Goal: Transaction & Acquisition: Purchase product/service

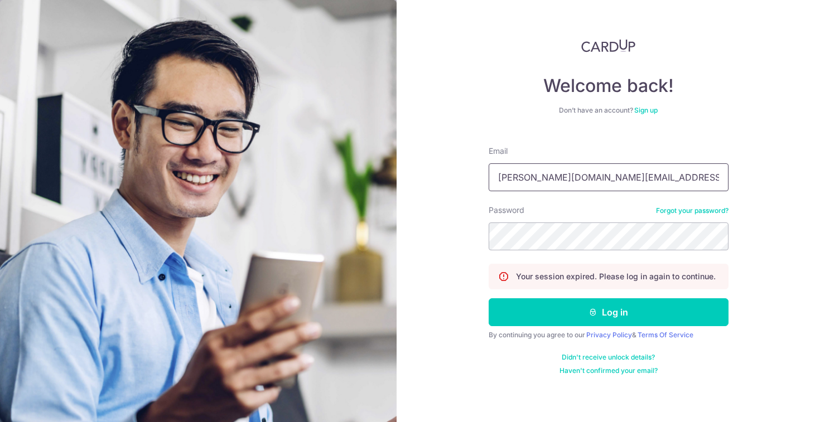
type input "ted.lim.me@gmail.com"
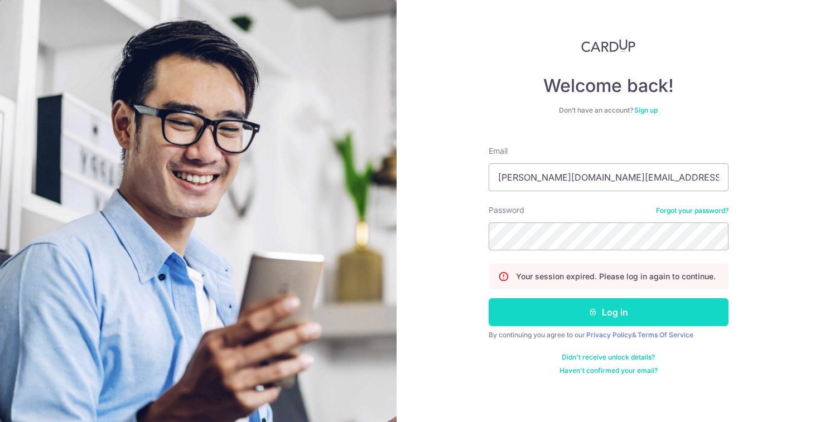
click at [596, 320] on button "Log in" at bounding box center [609, 313] width 240 height 28
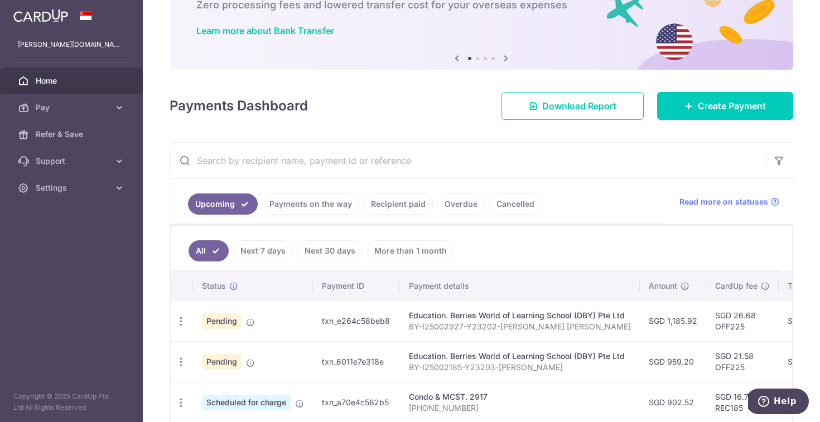
scroll to position [65, 0]
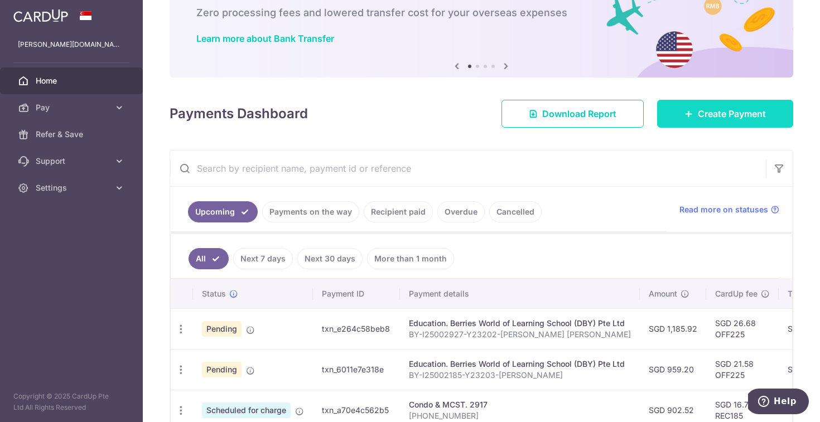
click at [754, 122] on link "Create Payment" at bounding box center [725, 114] width 136 height 28
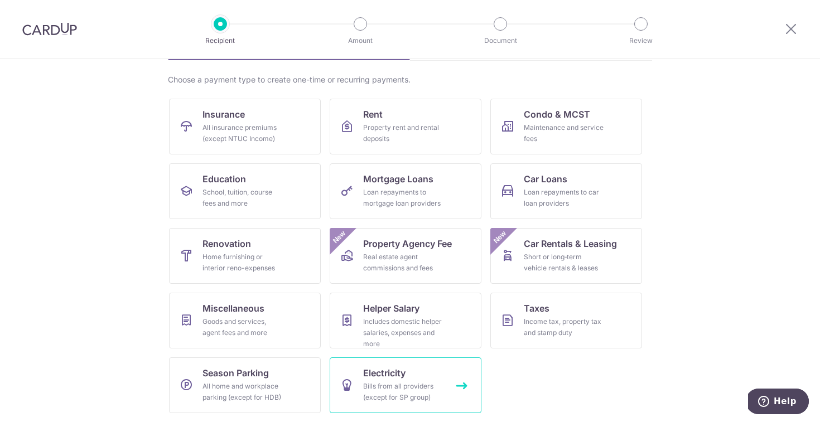
scroll to position [77, 0]
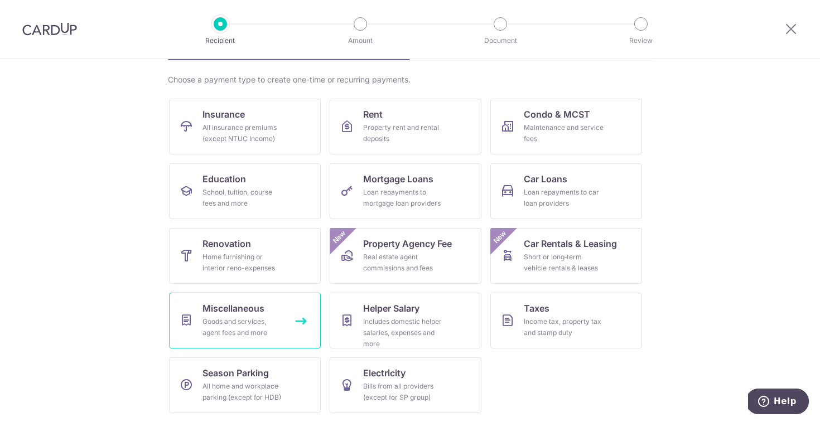
click at [251, 316] on div "Goods and services, agent fees and more" at bounding box center [243, 327] width 80 height 22
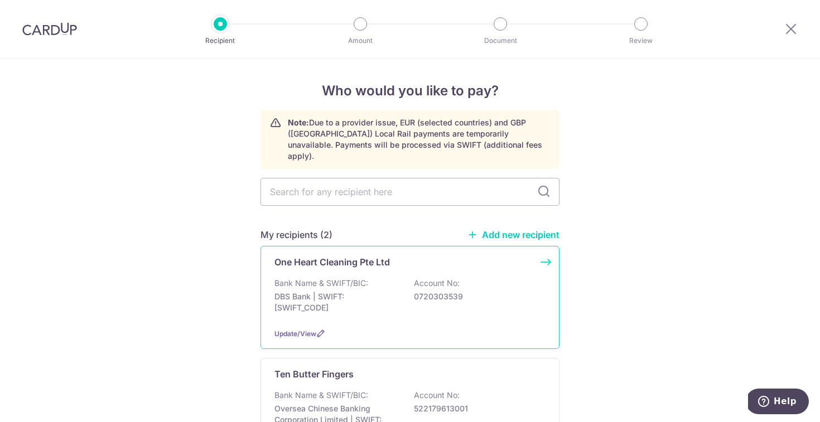
click at [358, 291] on p "DBS Bank | SWIFT: DBSSSGSGXXX" at bounding box center [337, 302] width 125 height 22
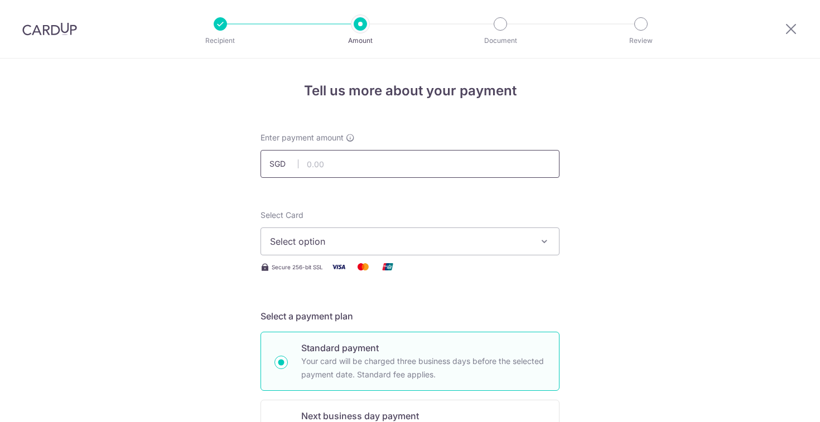
click at [410, 157] on input "text" at bounding box center [410, 164] width 299 height 28
type input "599.50"
click at [391, 220] on div "Select Card Select option Add credit card Your Cards **** 7966" at bounding box center [410, 233] width 299 height 46
click at [378, 233] on button "Select option" at bounding box center [410, 242] width 299 height 28
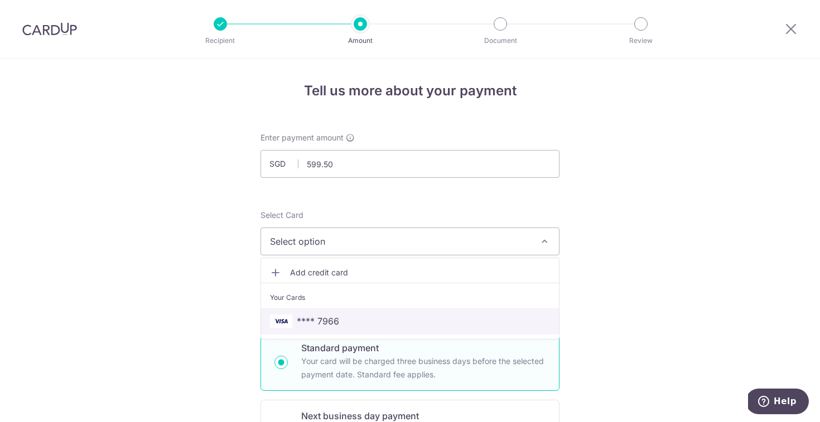
click at [320, 318] on span "**** 7966" at bounding box center [318, 321] width 42 height 13
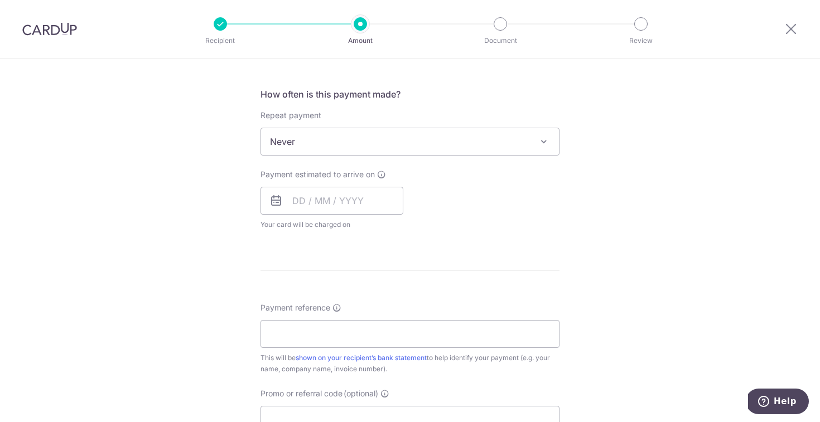
scroll to position [406, 0]
click at [304, 201] on input "text" at bounding box center [332, 198] width 143 height 28
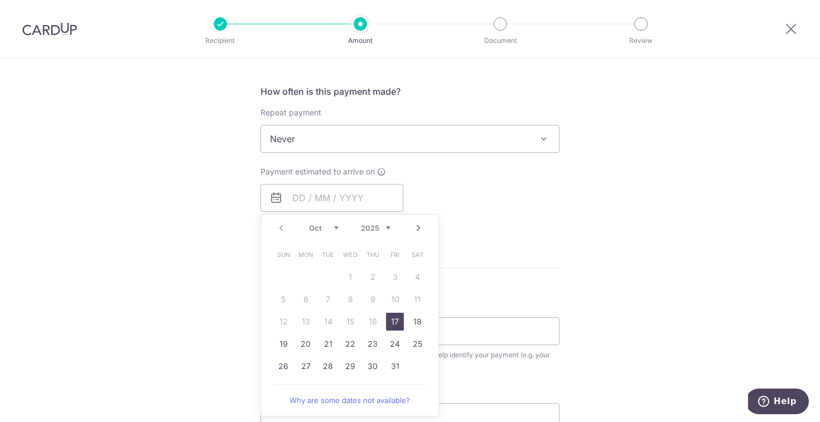
click at [396, 319] on link "17" at bounding box center [395, 322] width 18 height 18
type input "[DATE]"
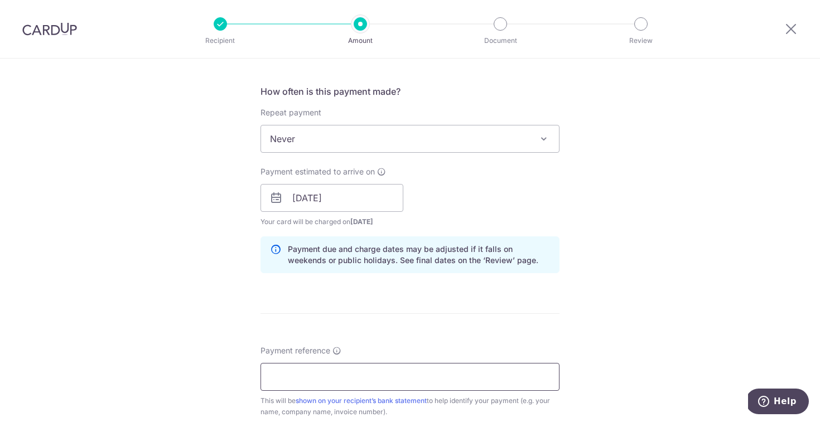
click at [364, 383] on input "Payment reference" at bounding box center [410, 377] width 299 height 28
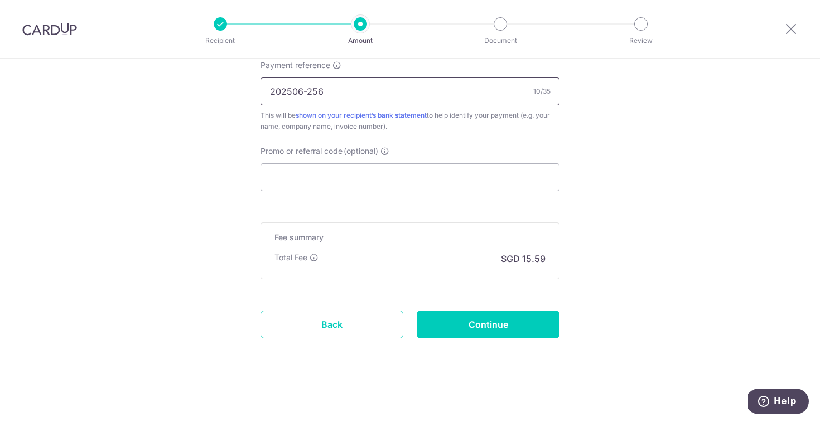
scroll to position [691, 0]
type input "202506-256"
click at [348, 180] on input "Promo or referral code (optional)" at bounding box center [410, 178] width 299 height 28
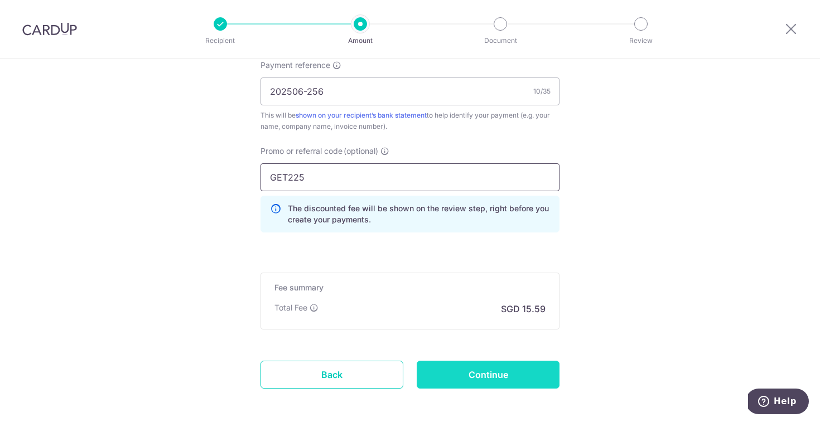
type input "GET225"
click at [465, 373] on input "Continue" at bounding box center [488, 375] width 143 height 28
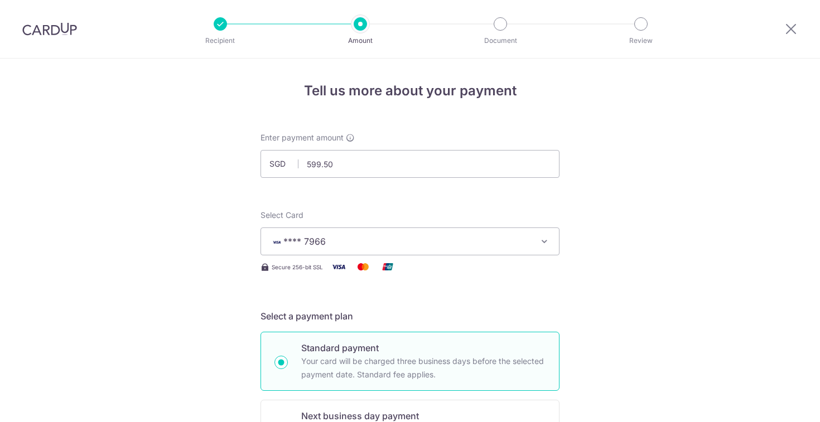
scroll to position [757, 0]
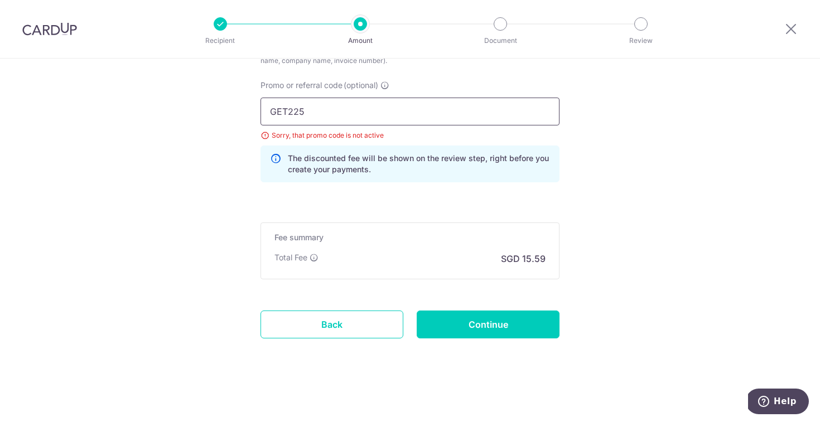
drag, startPoint x: 290, startPoint y: 109, endPoint x: 77, endPoint y: 112, distance: 212.6
type input "OFF225"
click at [486, 325] on input "Continue" at bounding box center [488, 325] width 143 height 28
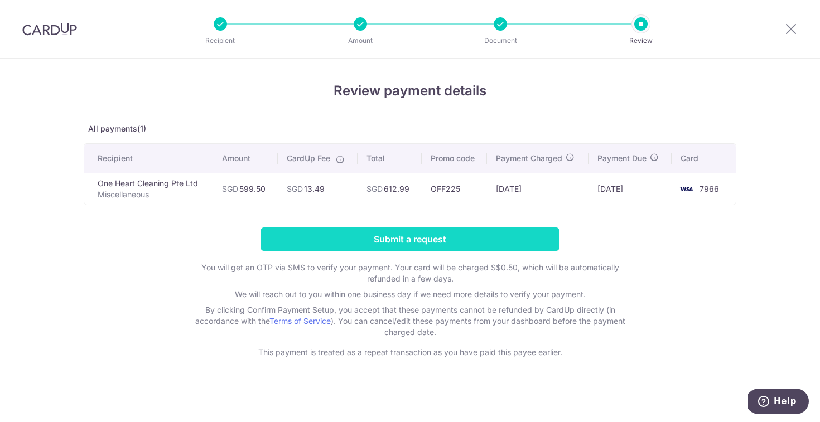
click at [412, 238] on input "Submit a request" at bounding box center [410, 239] width 299 height 23
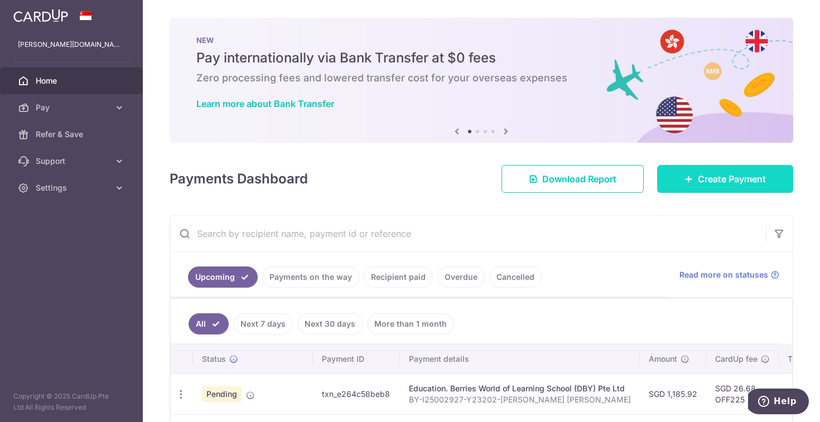
click at [753, 176] on span "Create Payment" at bounding box center [732, 178] width 68 height 13
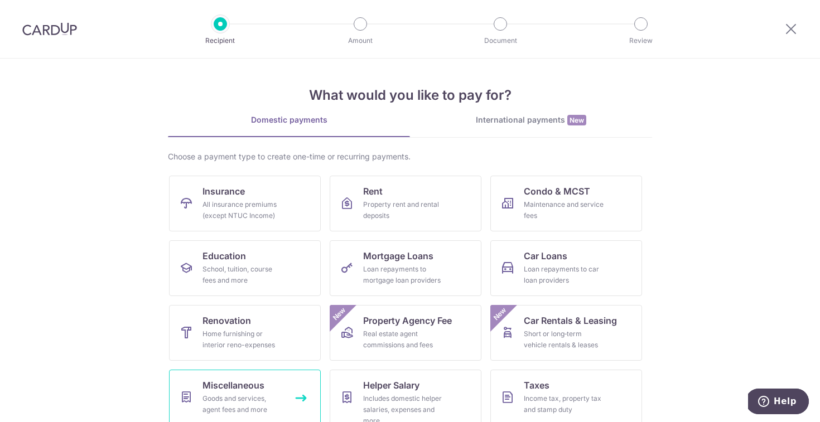
click at [243, 396] on div "Goods and services, agent fees and more" at bounding box center [243, 404] width 80 height 22
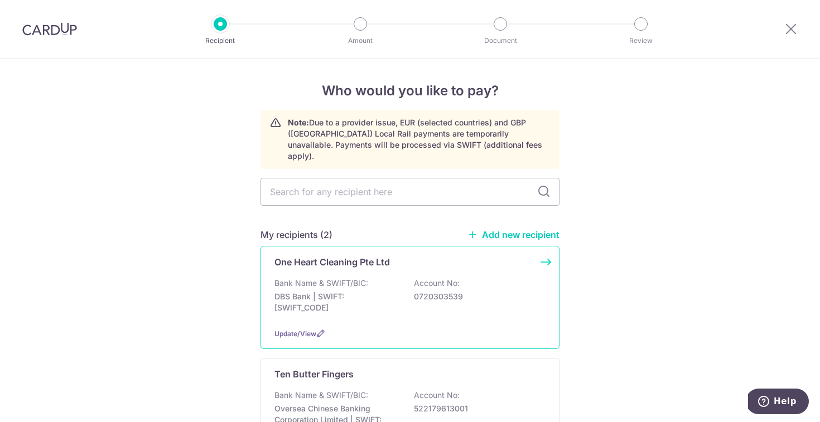
click at [439, 259] on div "One Heart Cleaning Pte Ltd Bank Name & SWIFT/BIC: DBS Bank | SWIFT: [SWIFT_CODE…" at bounding box center [410, 297] width 299 height 103
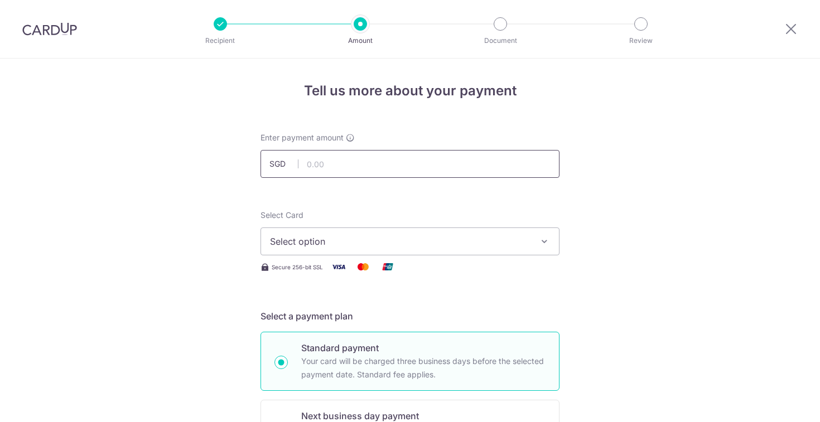
click at [408, 161] on input "text" at bounding box center [410, 164] width 299 height 28
type input "743.38"
click at [380, 252] on button "Select option" at bounding box center [410, 242] width 299 height 28
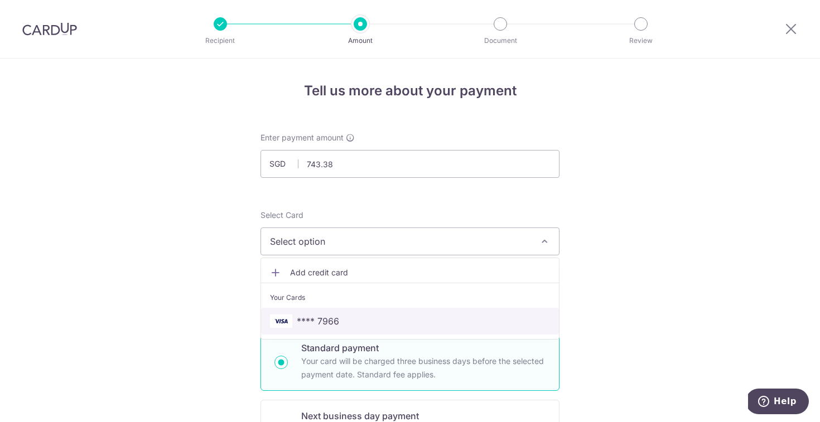
click at [339, 317] on span "**** 7966" at bounding box center [410, 321] width 280 height 13
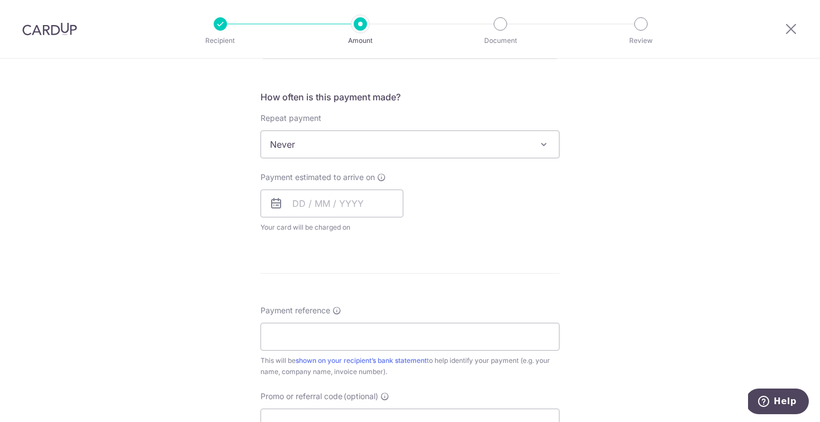
scroll to position [425, 0]
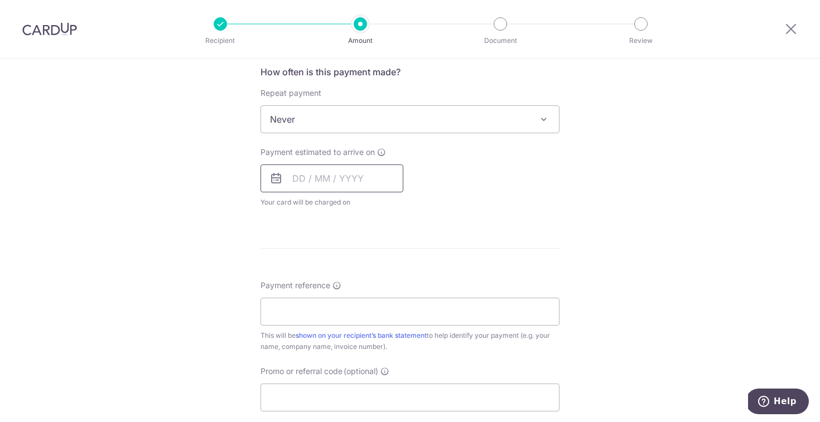
click at [294, 174] on input "text" at bounding box center [332, 179] width 143 height 28
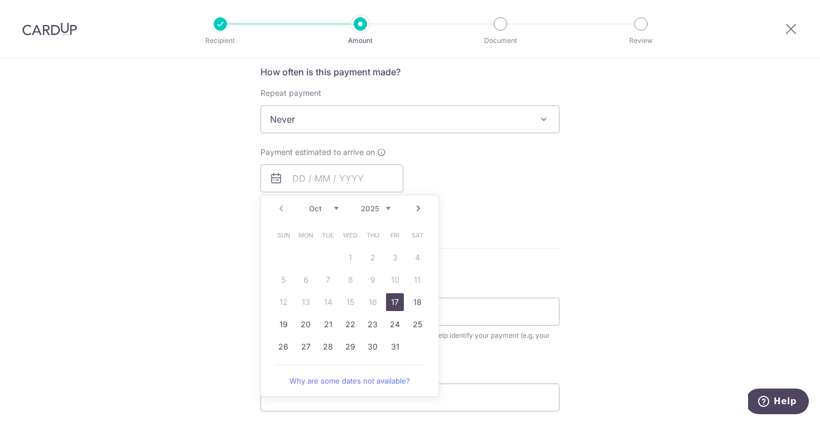
click at [392, 302] on link "17" at bounding box center [395, 303] width 18 height 18
type input "[DATE]"
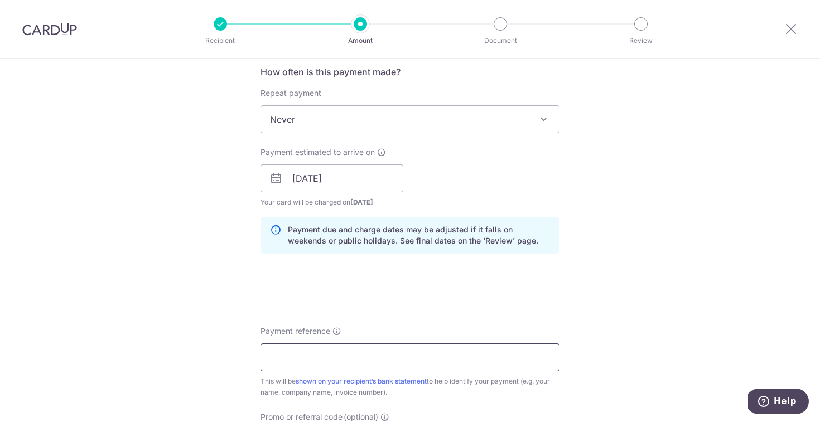
click at [301, 361] on input "Payment reference" at bounding box center [410, 358] width 299 height 28
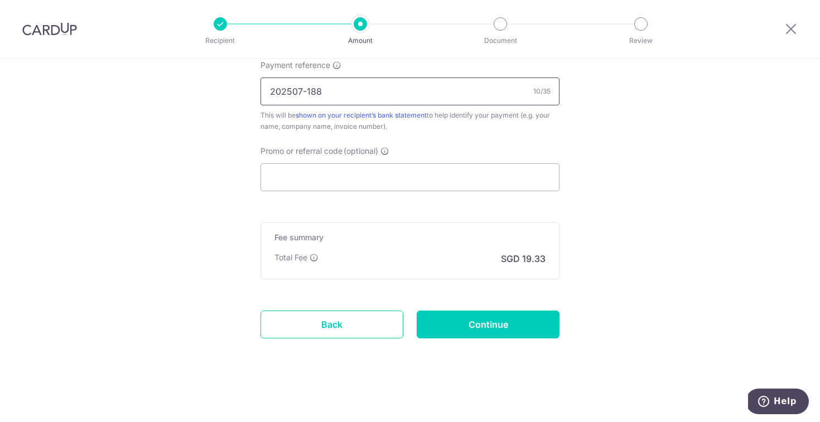
scroll to position [691, 0]
type input "202507-188"
click at [317, 175] on input "Promo or referral code (optional)" at bounding box center [410, 178] width 299 height 28
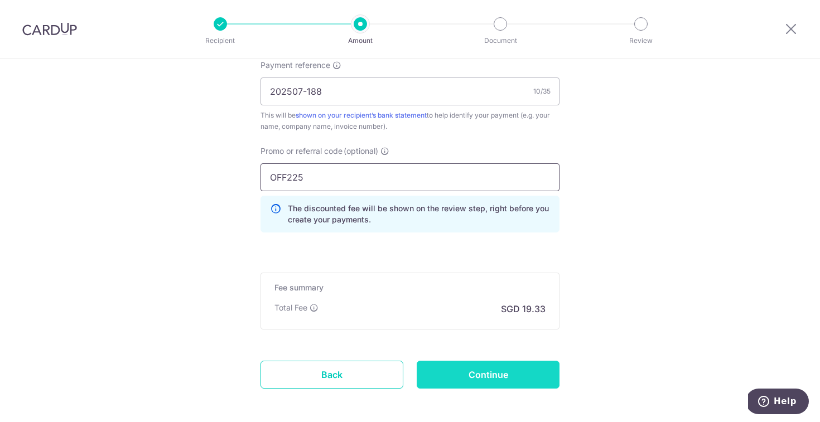
type input "OFF225"
click at [476, 382] on input "Continue" at bounding box center [488, 375] width 143 height 28
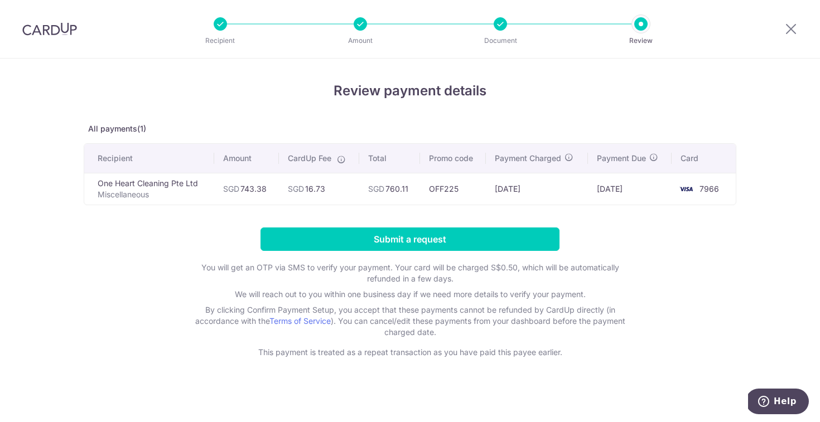
click at [450, 226] on div "Review payment details All payments(1) Recipient Amount CardUp Fee Total Promo …" at bounding box center [410, 219] width 653 height 277
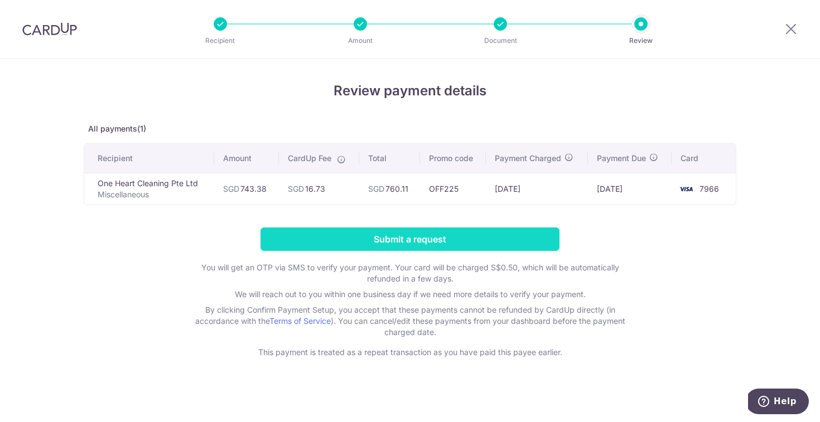
click at [429, 243] on input "Submit a request" at bounding box center [410, 239] width 299 height 23
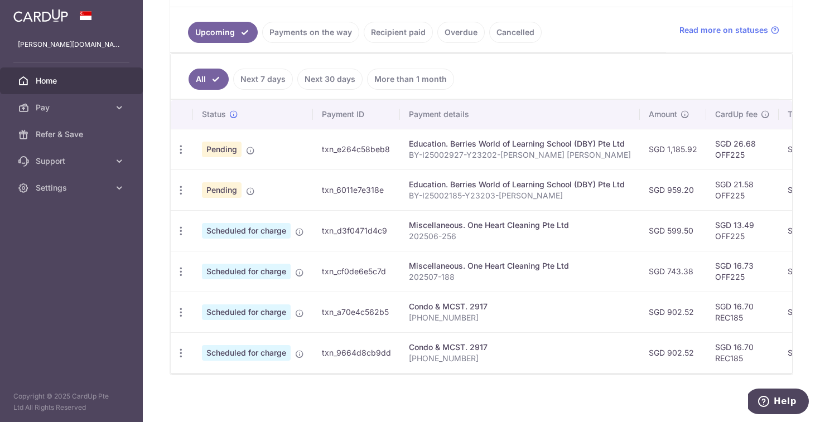
scroll to position [246, 0]
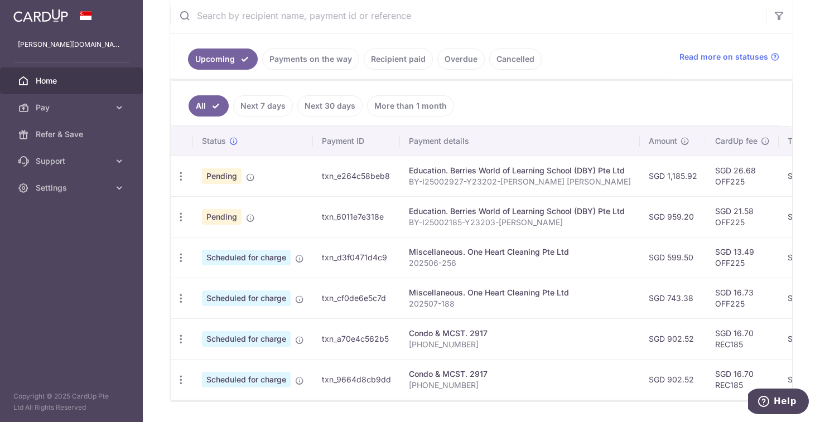
click at [419, 64] on link "Recipient paid" at bounding box center [398, 59] width 69 height 21
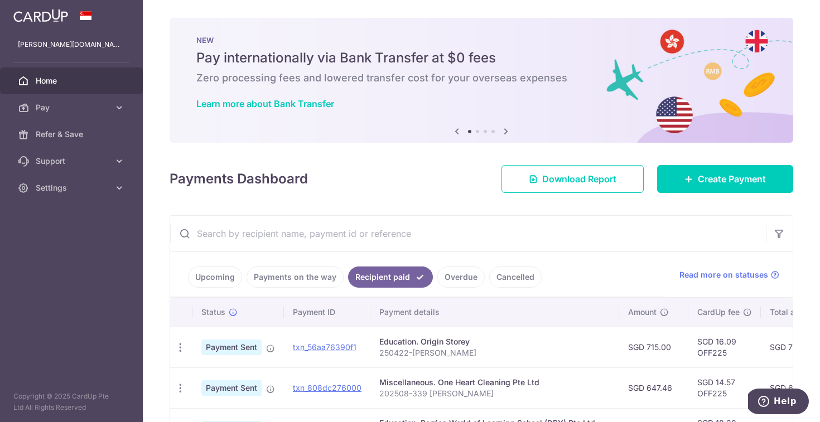
scroll to position [0, 0]
click at [215, 286] on link "Upcoming" at bounding box center [215, 277] width 54 height 21
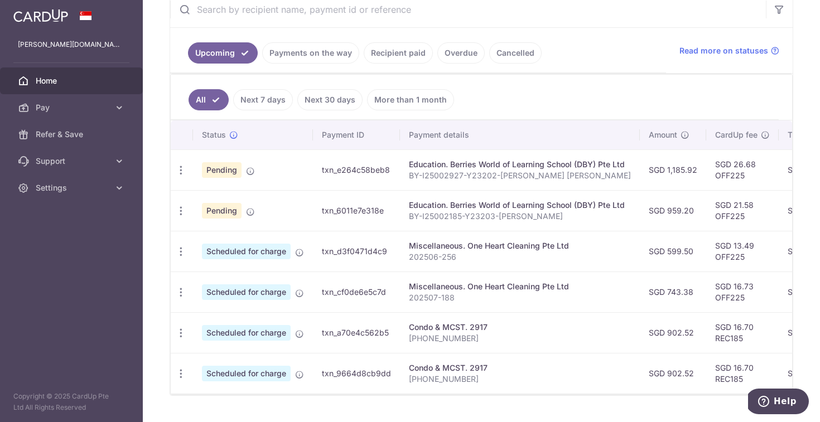
scroll to position [226, 0]
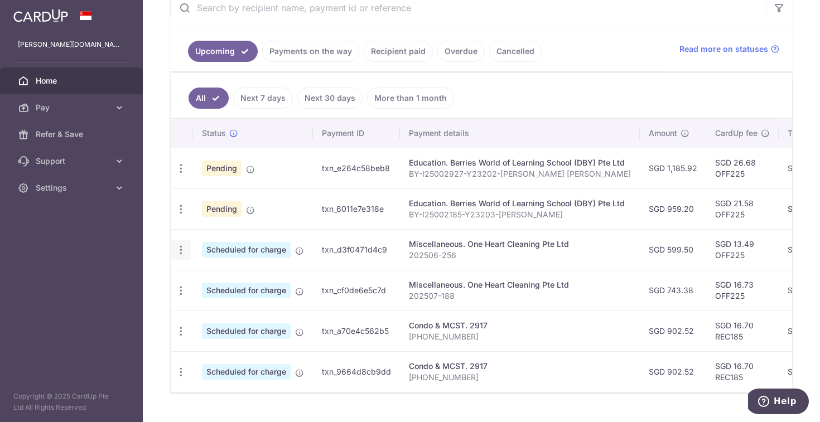
click at [179, 248] on icon "button" at bounding box center [181, 250] width 12 height 12
click at [229, 286] on span "Update payment" at bounding box center [241, 280] width 76 height 13
radio input "true"
type input "599.50"
type input "17/10/2025"
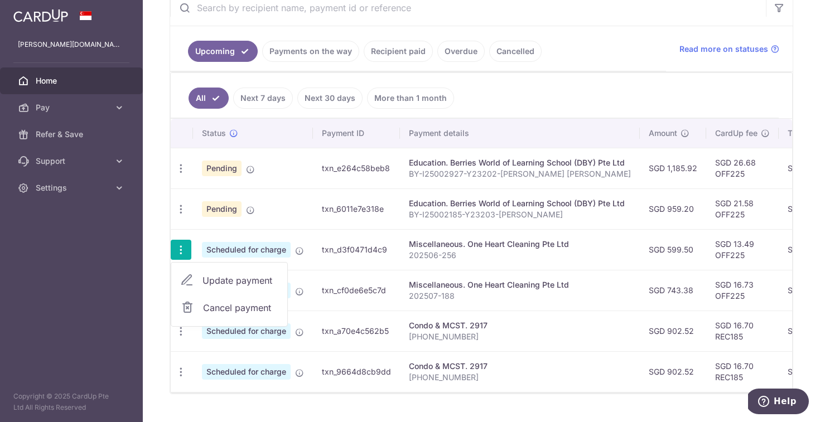
type input "202506-256"
type input "OFF225"
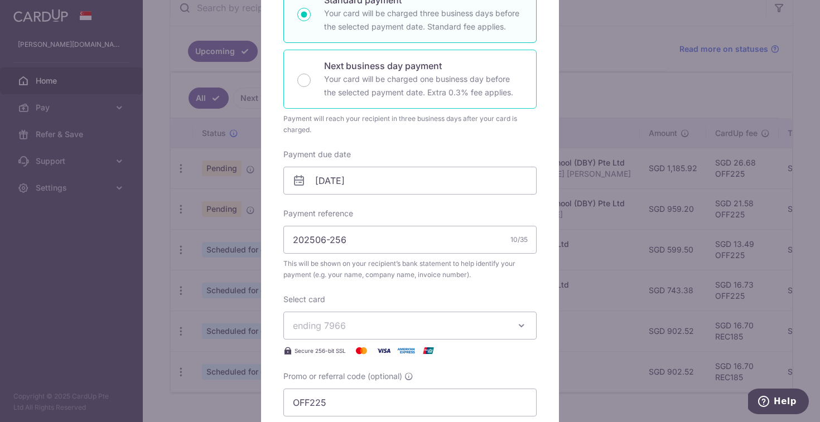
scroll to position [225, 0]
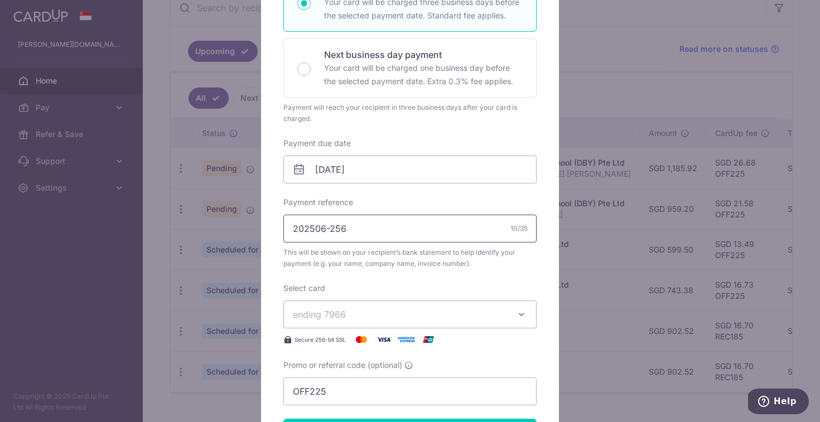
click at [432, 242] on input "202506-256" at bounding box center [409, 229] width 253 height 28
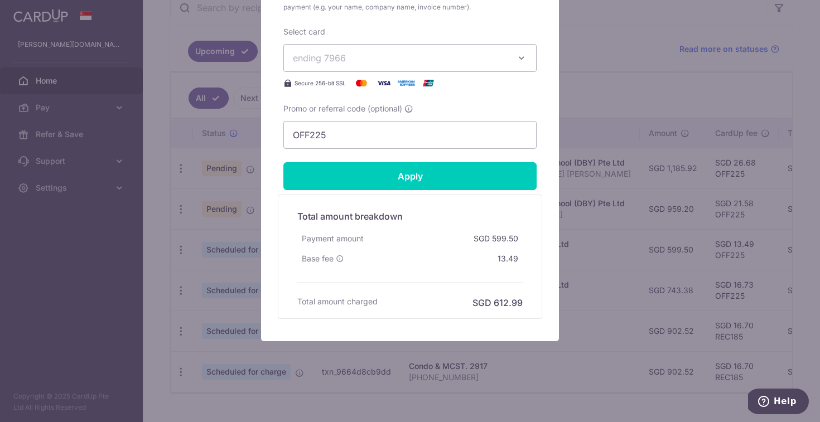
scroll to position [482, 0]
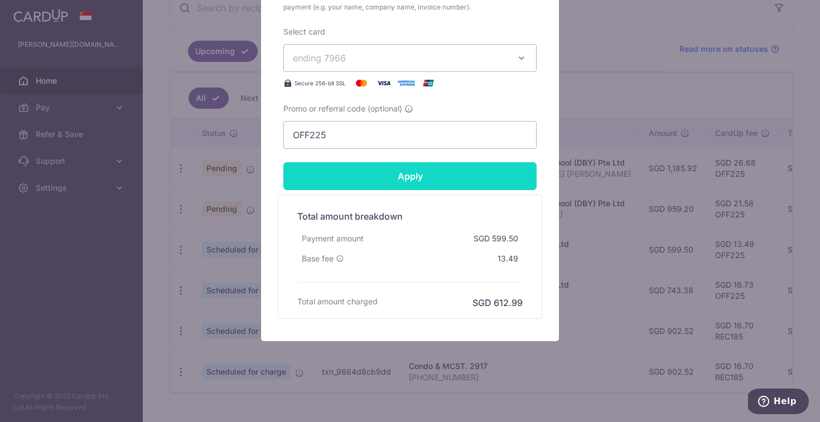
type input "202506-256 Lael"
click at [407, 181] on input "Apply" at bounding box center [409, 176] width 253 height 28
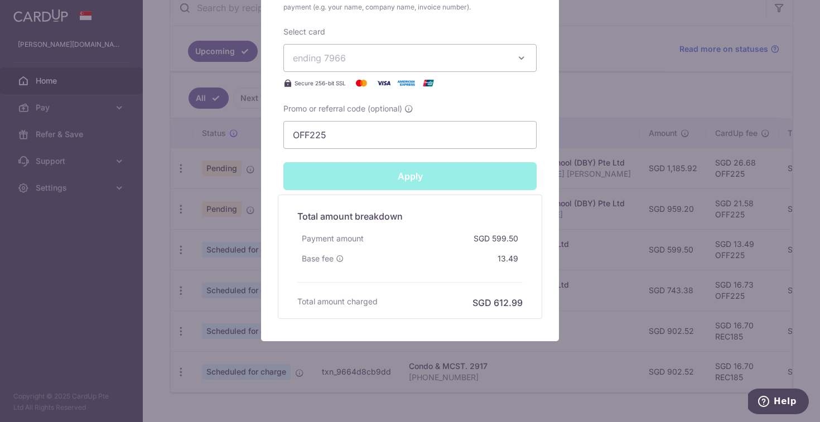
type input "Successfully Applied"
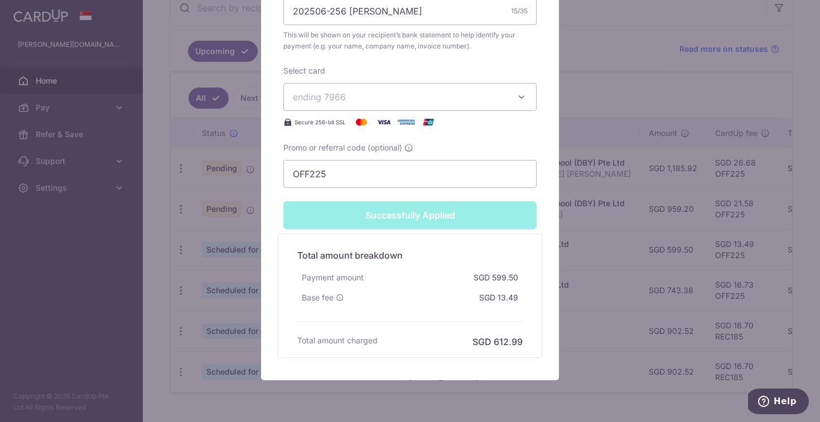
click at [169, 219] on div "Edit payment By clicking apply, you will make changes to all payments to One He…" at bounding box center [410, 211] width 820 height 422
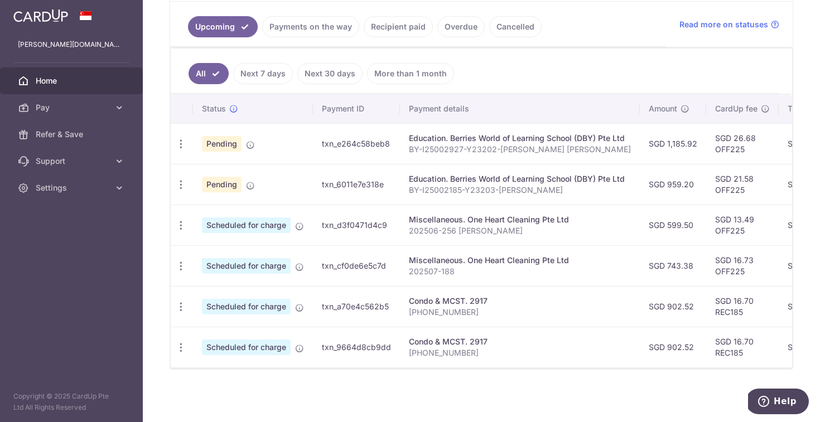
scroll to position [251, 0]
click at [180, 265] on icon "button" at bounding box center [181, 267] width 12 height 12
click at [196, 287] on link "Update payment" at bounding box center [229, 296] width 116 height 27
radio input "true"
type input "743.38"
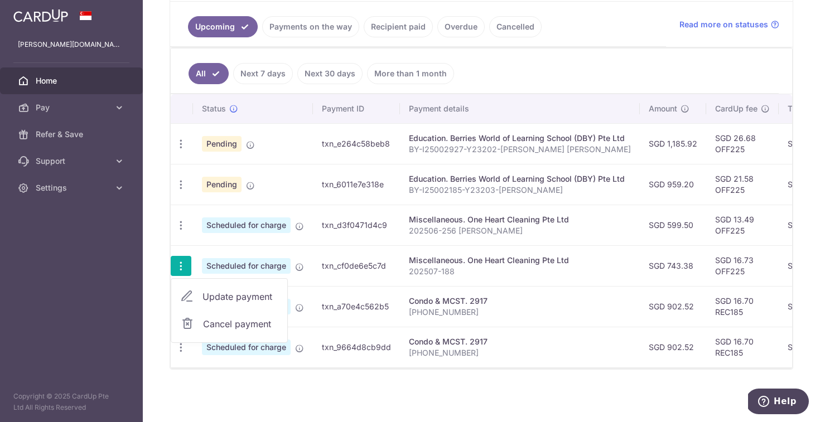
type input "[DATE]"
type input "202507-188"
type input "OFF225"
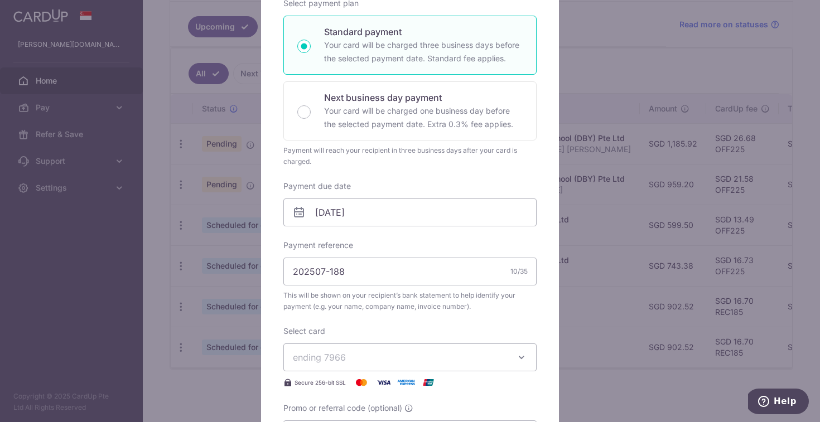
scroll to position [230, 0]
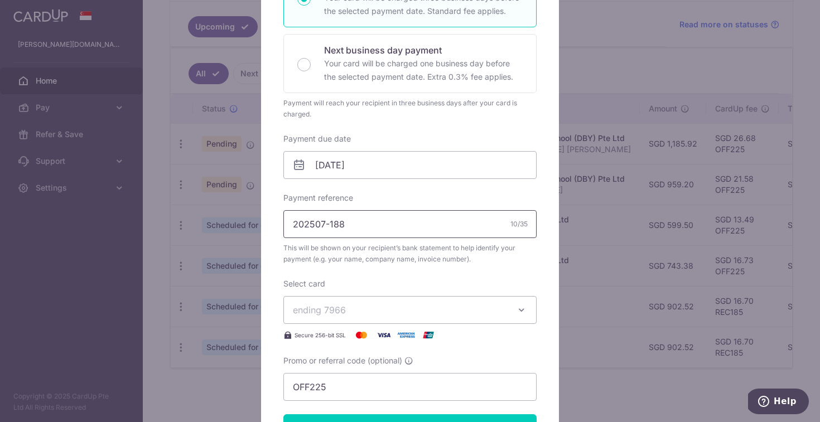
click at [399, 233] on input "202507-188" at bounding box center [409, 224] width 253 height 28
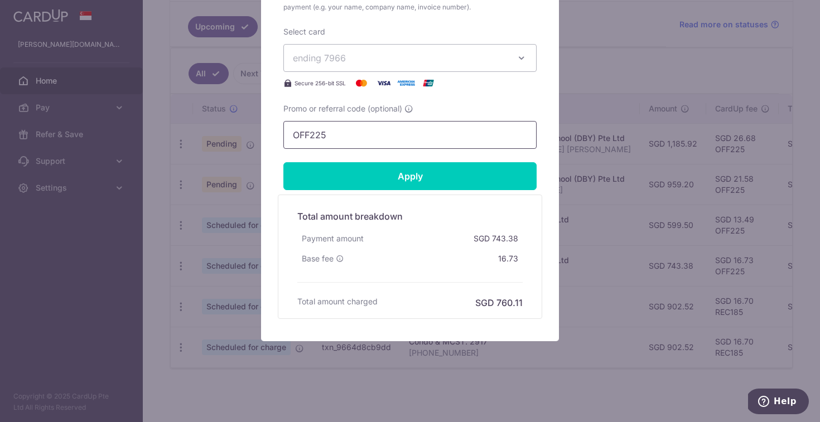
scroll to position [482, 0]
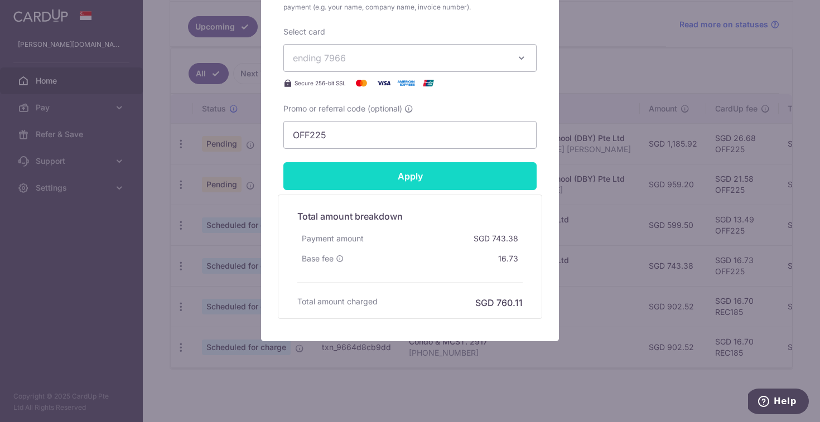
type input "202507-188 Lael"
click at [389, 181] on input "Apply" at bounding box center [409, 176] width 253 height 28
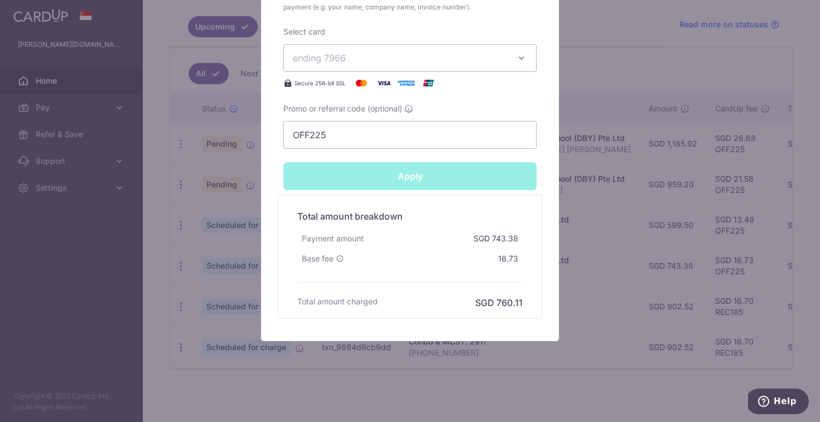
type input "Successfully Applied"
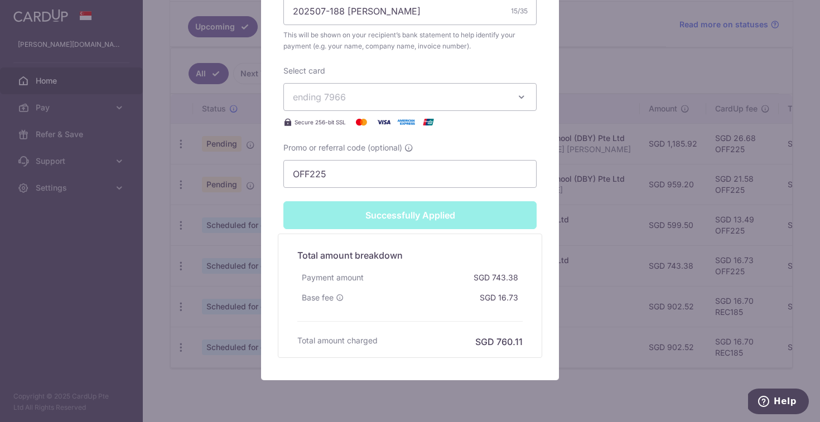
click at [214, 177] on div "Edit payment By clicking apply, you will make changes to all payments to One He…" at bounding box center [410, 211] width 820 height 422
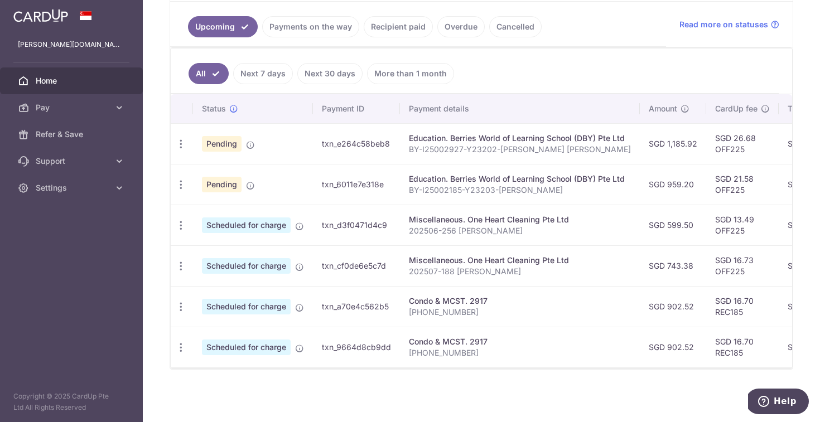
scroll to position [251, 0]
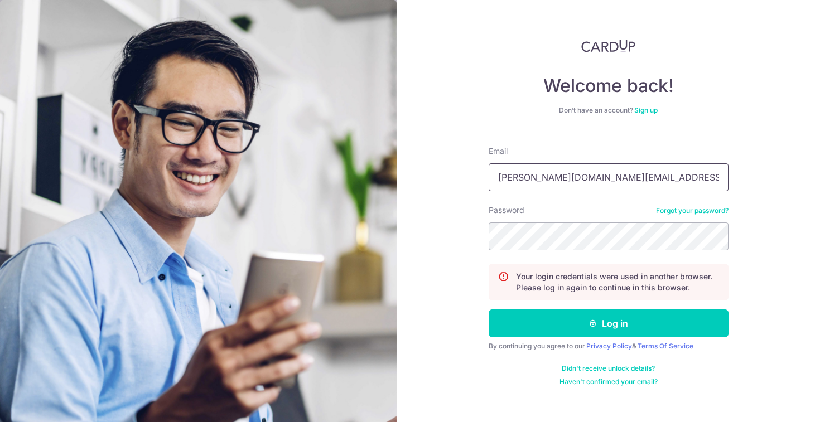
type input "[PERSON_NAME][DOMAIN_NAME][EMAIL_ADDRESS][PERSON_NAME][DOMAIN_NAME]"
click at [608, 324] on button "Log in" at bounding box center [609, 324] width 240 height 28
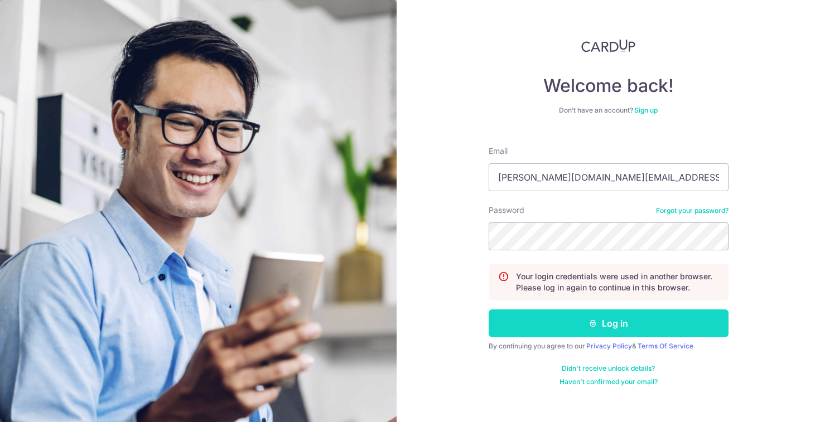
click at [588, 324] on button "Log in" at bounding box center [609, 324] width 240 height 28
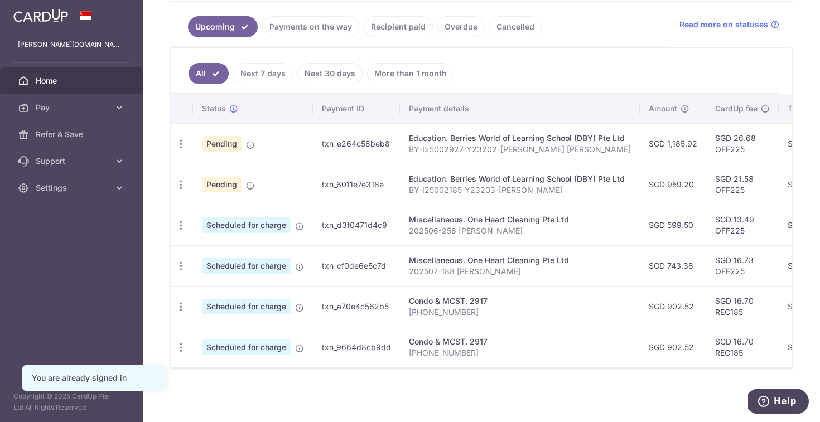
scroll to position [251, 0]
click at [393, 21] on link "Recipient paid" at bounding box center [398, 26] width 69 height 21
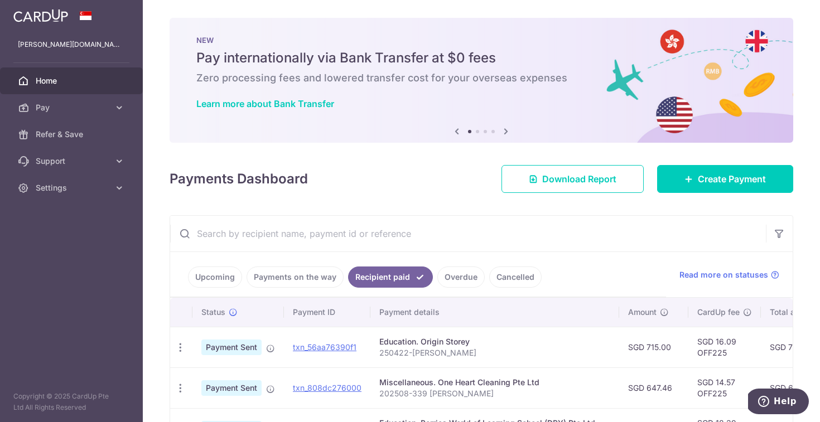
scroll to position [0, 0]
click at [103, 113] on span "Pay" at bounding box center [73, 107] width 74 height 11
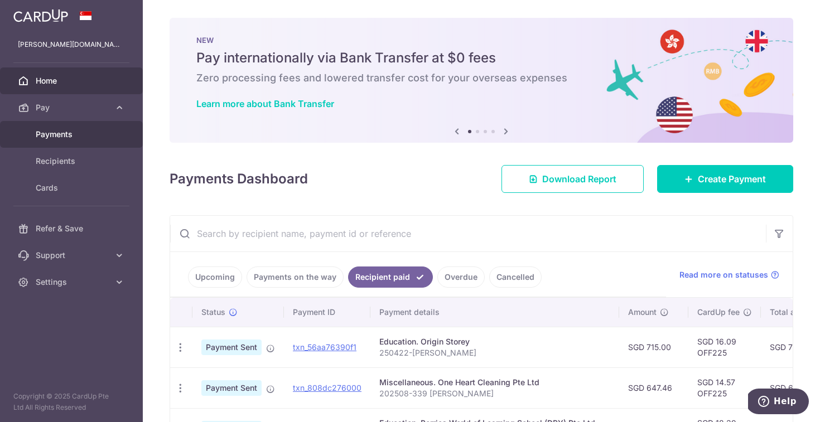
click at [69, 138] on span "Payments" at bounding box center [73, 134] width 74 height 11
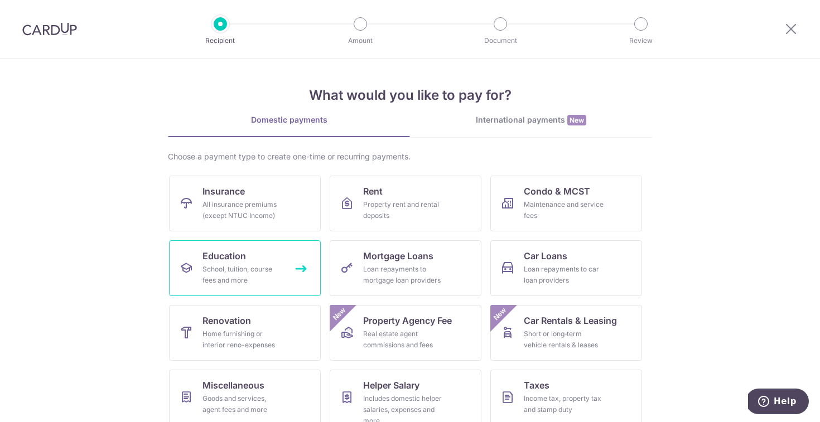
click at [230, 261] on span "Education" at bounding box center [225, 255] width 44 height 13
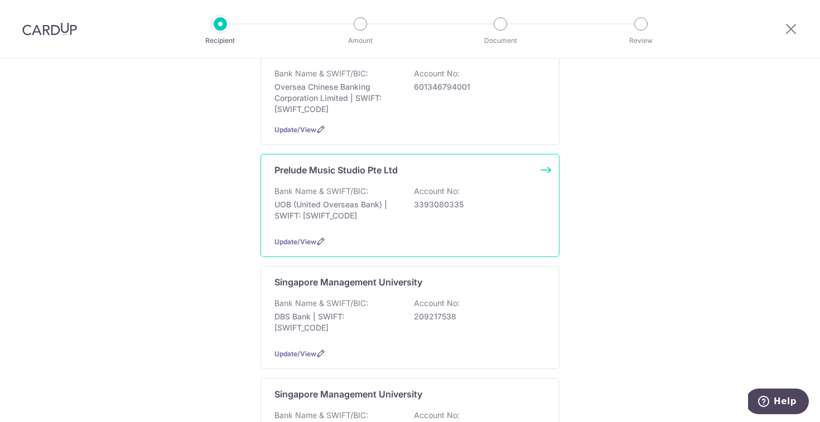
scroll to position [379, 0]
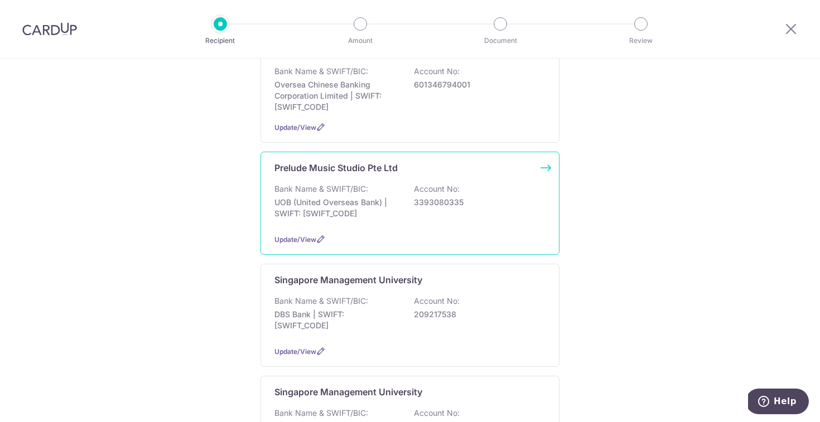
click at [343, 175] on div "Prelude Music Studio Pte Ltd Bank Name & SWIFT/BIC: UOB (United Overseas Bank) …" at bounding box center [410, 203] width 299 height 103
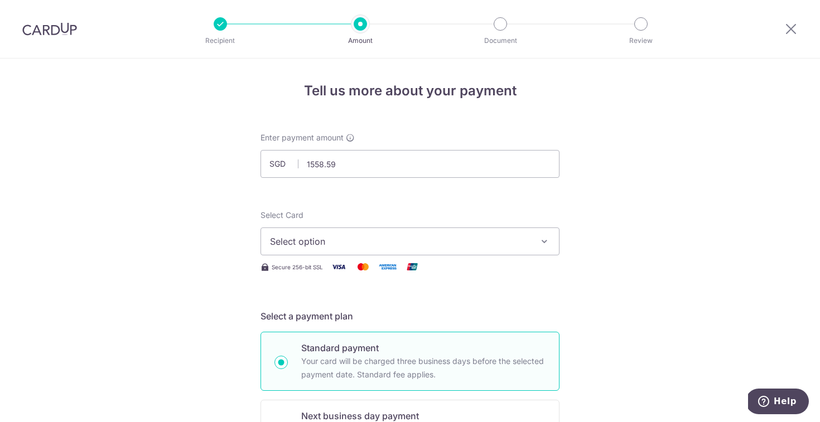
type input "1,558.59"
click at [333, 234] on button "Select option" at bounding box center [410, 242] width 299 height 28
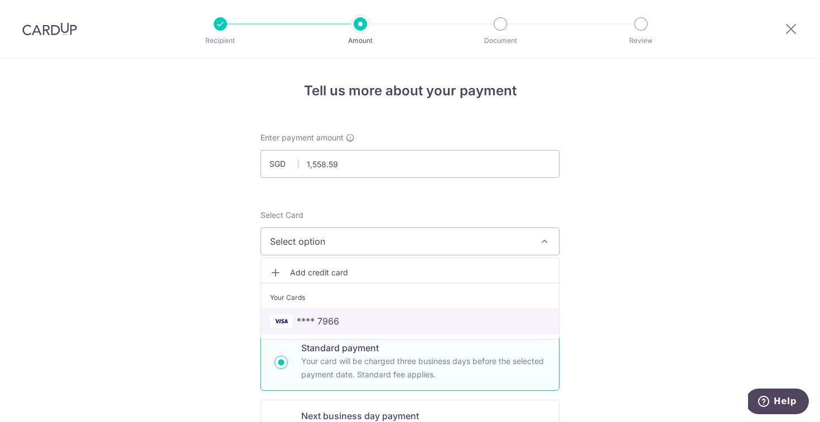
click at [325, 324] on span "**** 7966" at bounding box center [318, 321] width 42 height 13
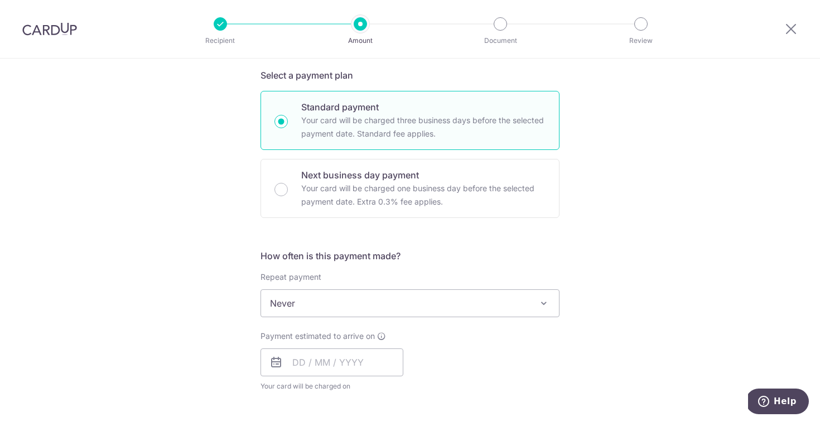
scroll to position [252, 0]
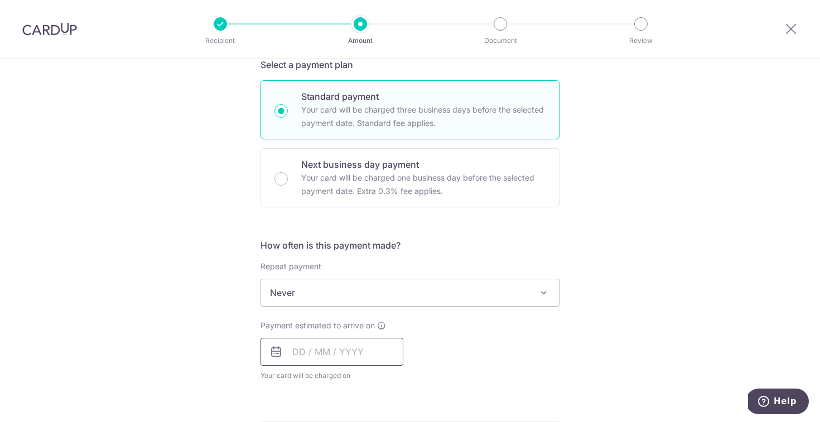
click at [292, 347] on input "text" at bounding box center [332, 352] width 143 height 28
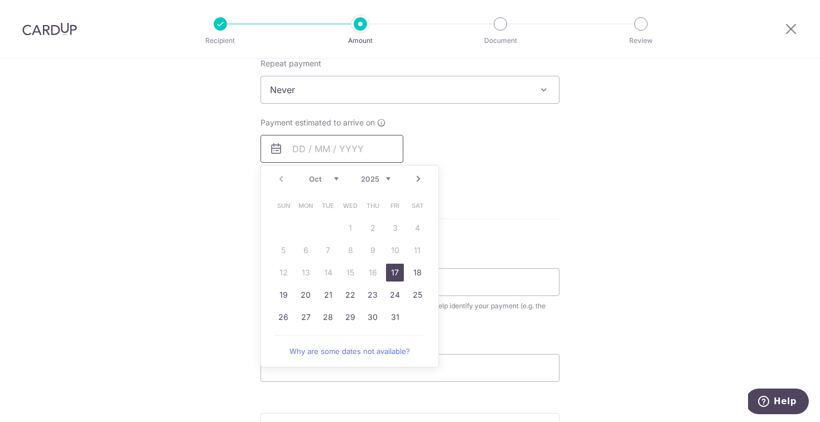
scroll to position [513, 0]
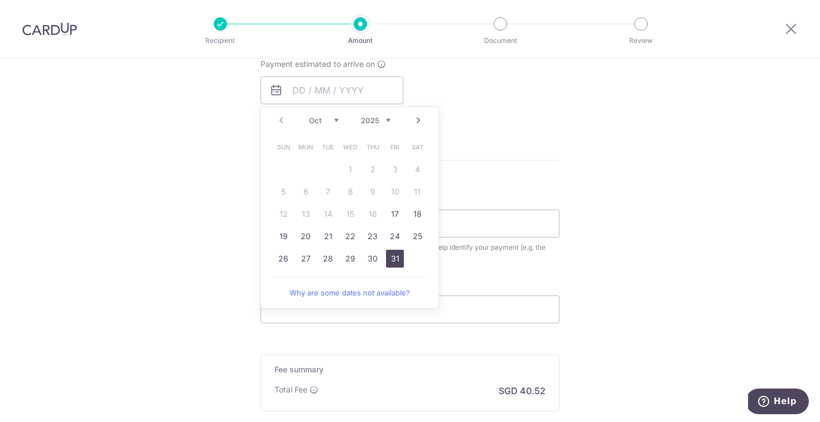
click at [391, 259] on link "31" at bounding box center [395, 259] width 18 height 18
type input "[DATE]"
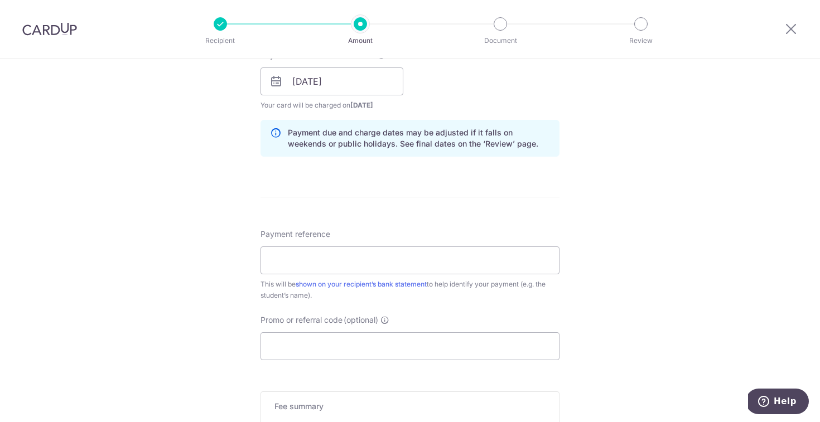
scroll to position [523, 0]
click at [320, 259] on input "Payment reference" at bounding box center [410, 260] width 299 height 28
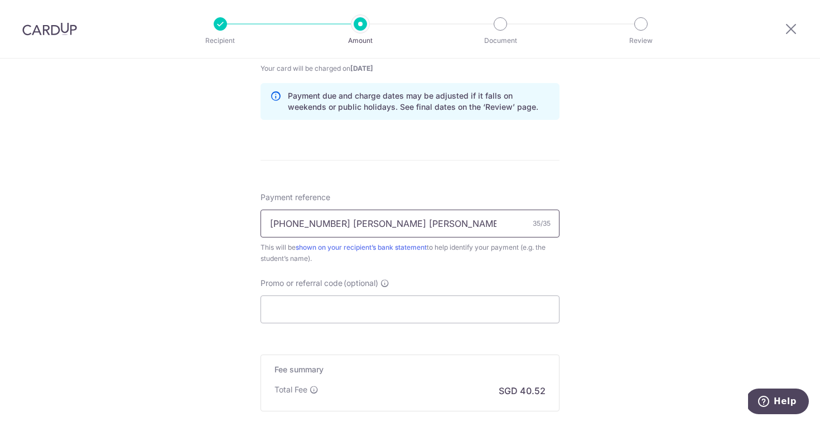
scroll to position [561, 0]
type input "[PHONE_NUMBER] [PERSON_NAME] [PERSON_NAME]"
click at [355, 309] on input "Promo or referral code (optional)" at bounding box center [410, 308] width 299 height 28
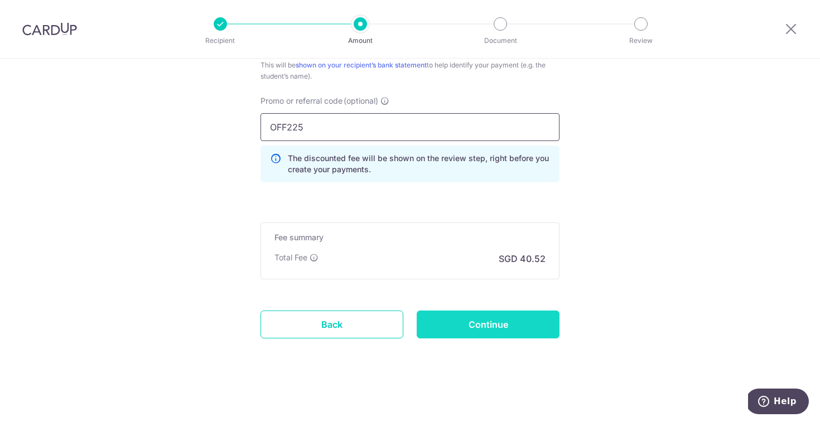
scroll to position [742, 0]
type input "OFF225"
click at [486, 323] on input "Continue" at bounding box center [488, 325] width 143 height 28
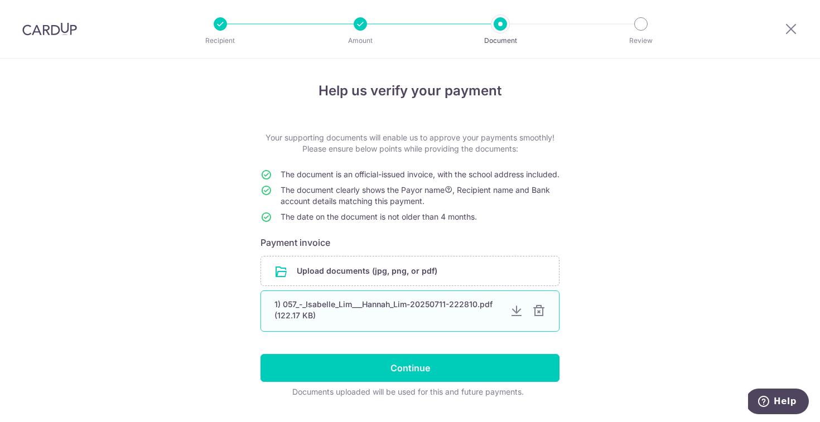
click at [538, 318] on div at bounding box center [538, 311] width 13 height 13
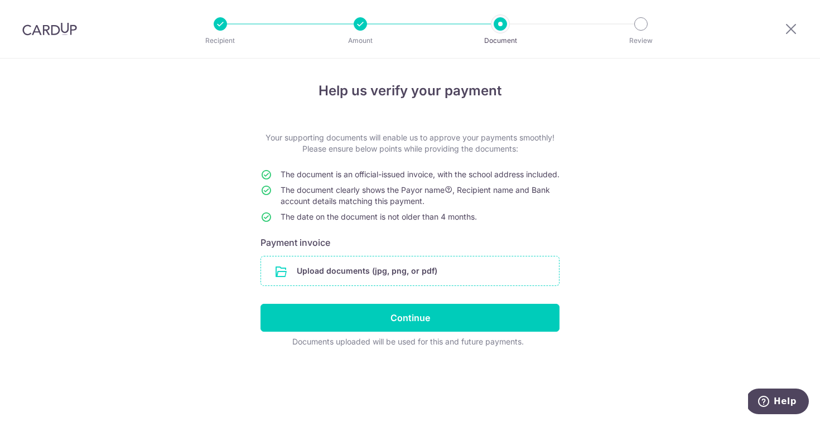
click at [382, 286] on input "file" at bounding box center [410, 271] width 298 height 29
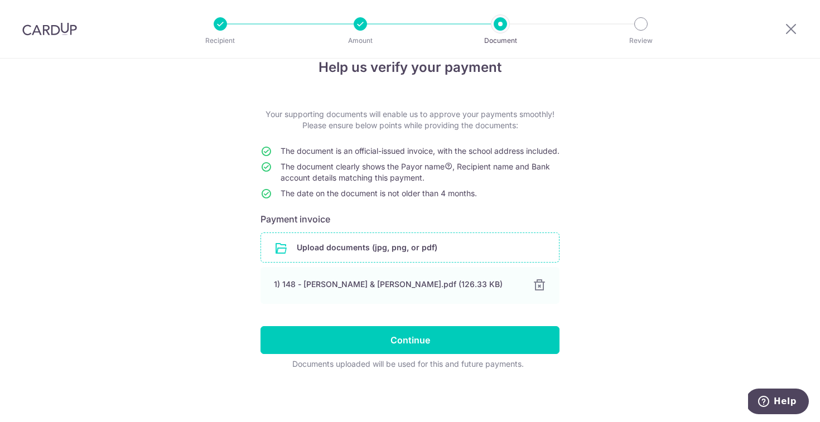
scroll to position [35, 0]
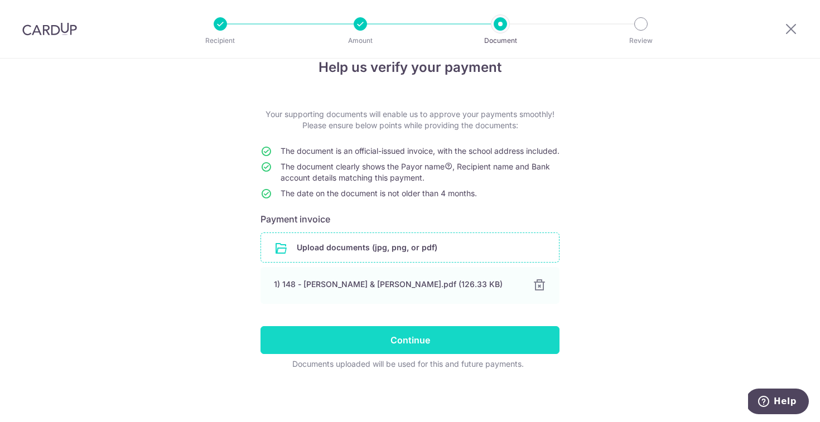
click at [411, 340] on input "Continue" at bounding box center [410, 340] width 299 height 28
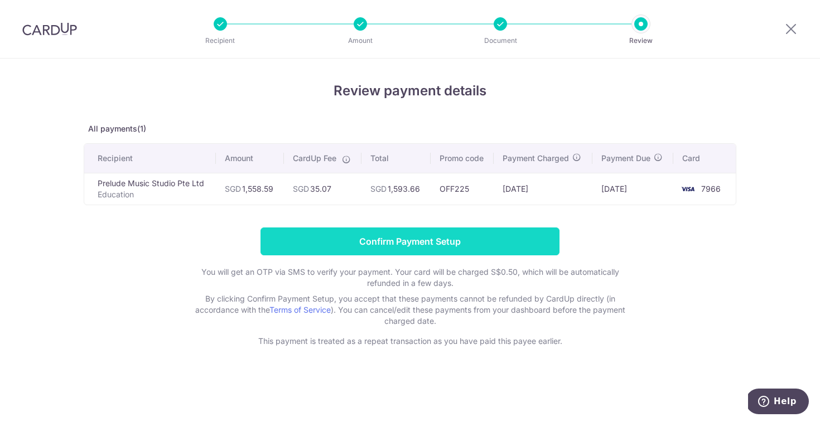
click at [410, 244] on input "Confirm Payment Setup" at bounding box center [410, 242] width 299 height 28
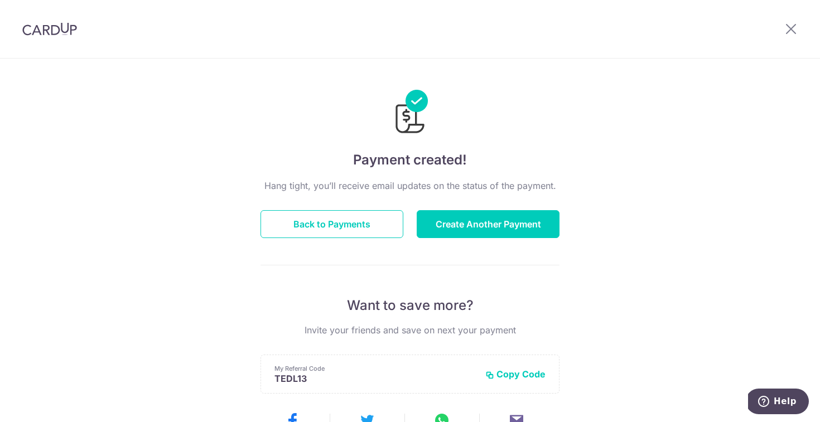
click at [50, 35] on img at bounding box center [49, 28] width 55 height 13
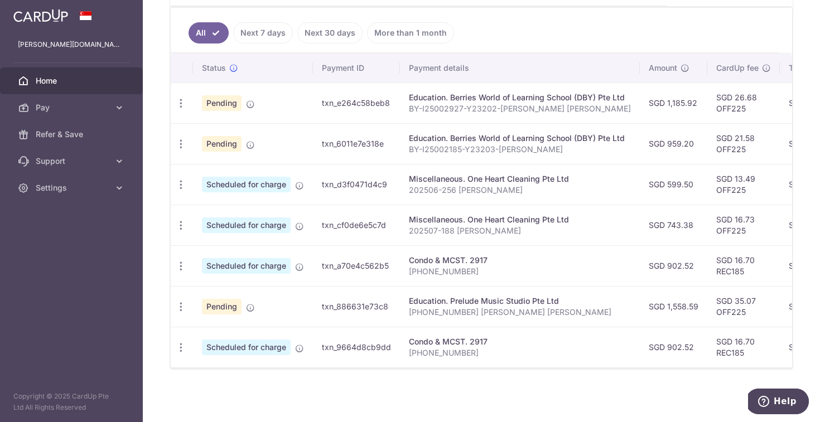
scroll to position [278, 0]
